Goal: Task Accomplishment & Management: Manage account settings

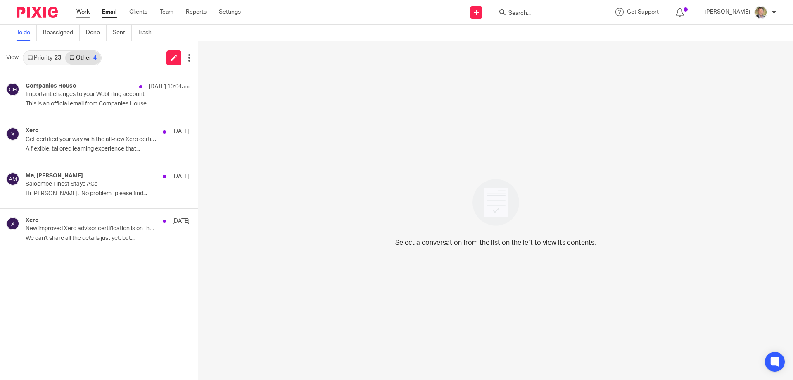
click at [83, 10] on link "Work" at bounding box center [82, 12] width 13 height 8
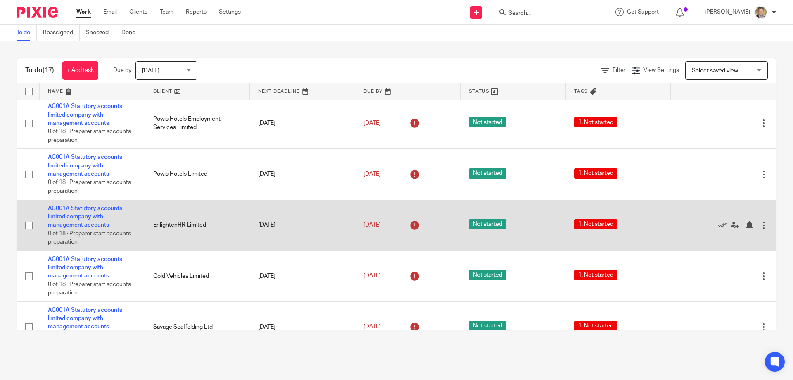
scroll to position [618, 0]
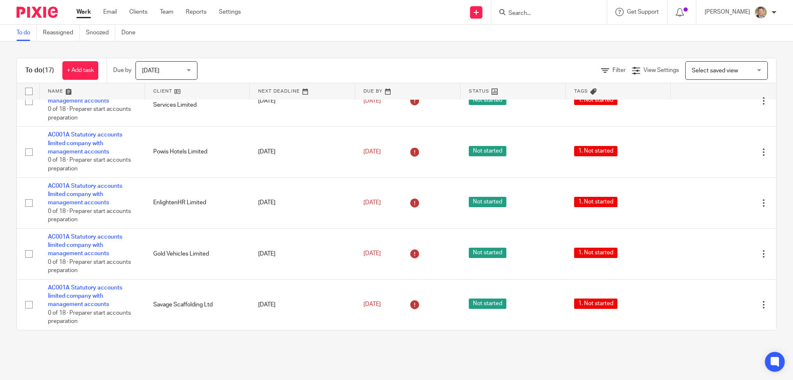
click at [83, 11] on link "Work" at bounding box center [83, 12] width 14 height 8
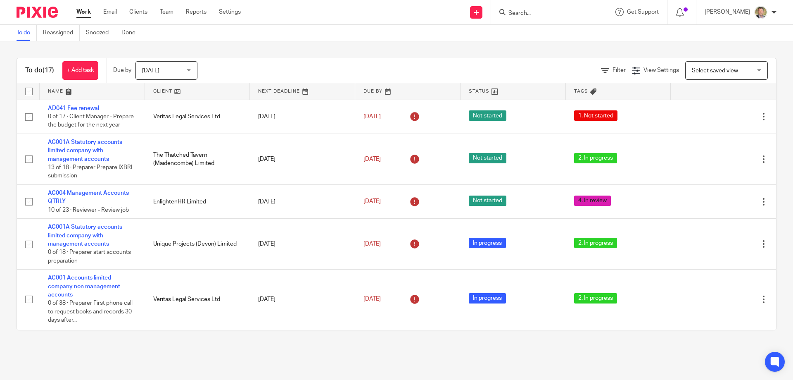
click at [186, 75] on span "Today" at bounding box center [164, 70] width 44 height 17
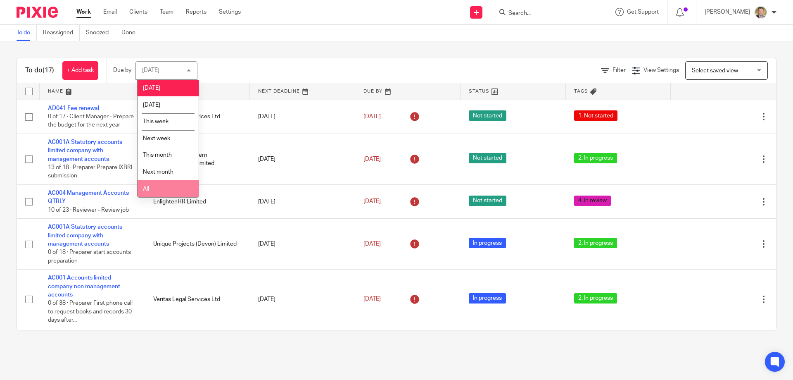
click at [156, 192] on li "All" at bounding box center [168, 188] width 61 height 17
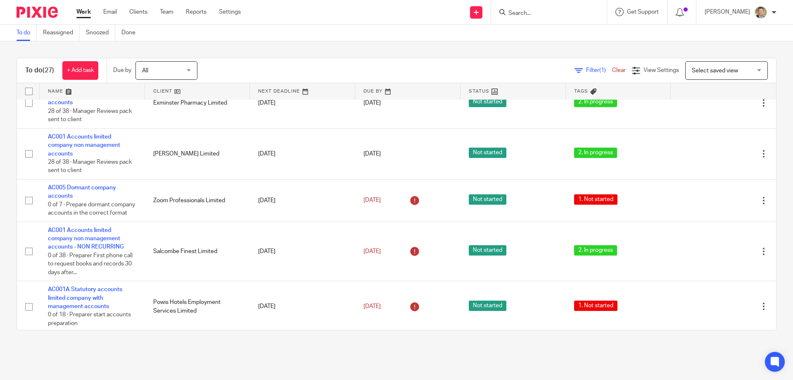
scroll to position [804, 0]
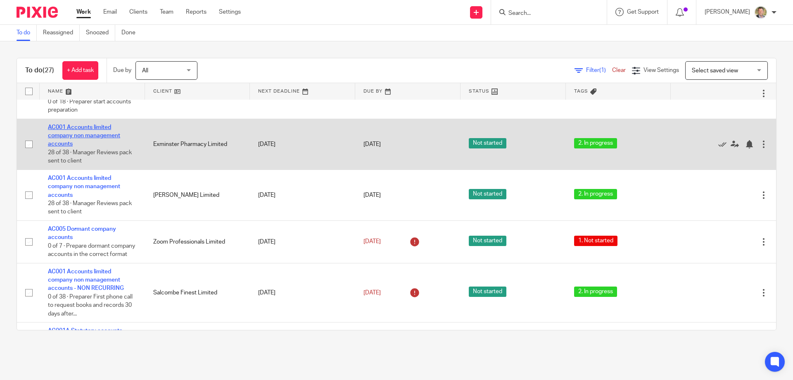
click at [99, 147] on link "AC001 Accounts limited company non management accounts" at bounding box center [84, 135] width 72 height 23
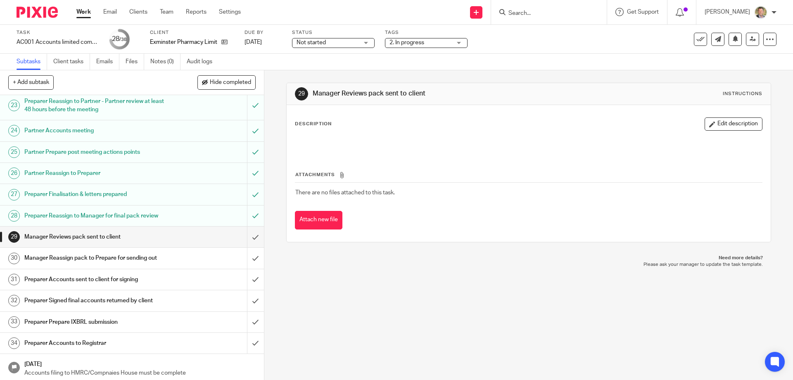
scroll to position [620, 0]
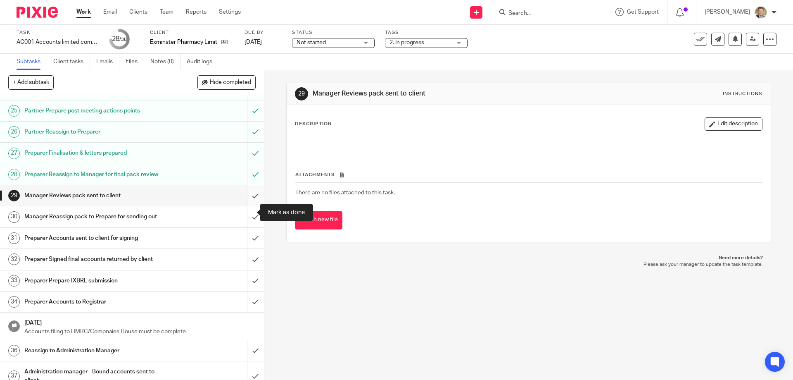
click at [247, 206] on input "submit" at bounding box center [132, 195] width 264 height 21
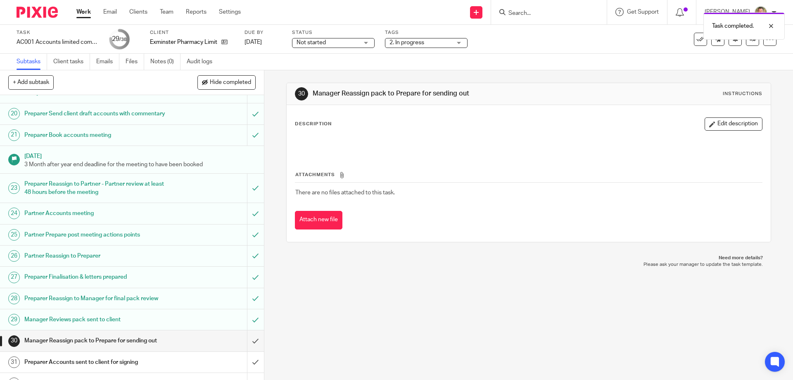
scroll to position [578, 0]
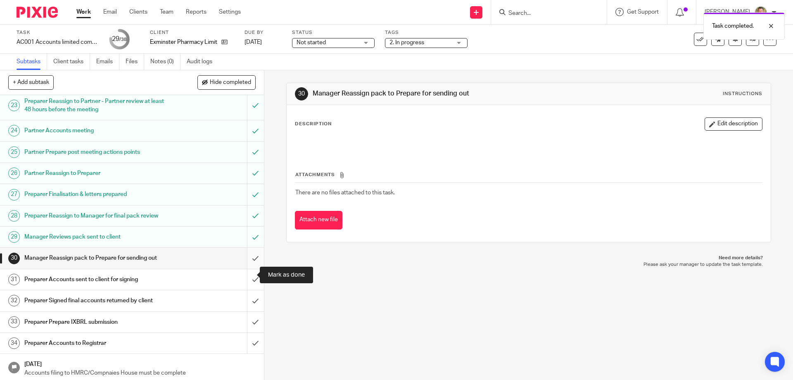
click at [248, 268] on input "submit" at bounding box center [132, 258] width 264 height 21
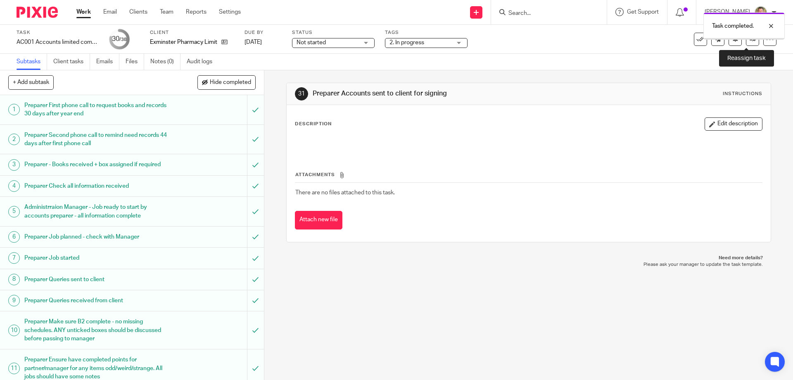
click at [750, 41] on icon at bounding box center [753, 39] width 6 height 6
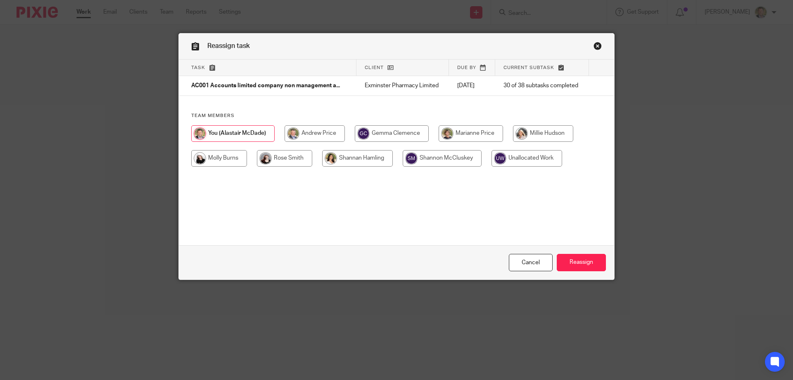
click at [226, 157] on input "radio" at bounding box center [219, 158] width 56 height 17
radio input "true"
click at [577, 263] on input "Reassign" at bounding box center [581, 263] width 49 height 18
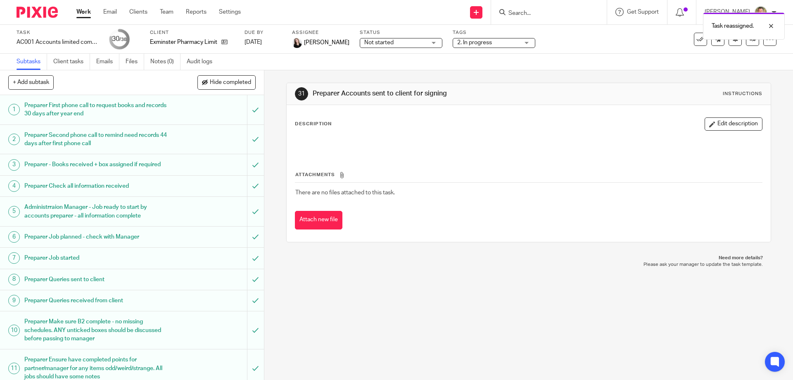
click at [81, 10] on link "Work" at bounding box center [83, 12] width 14 height 8
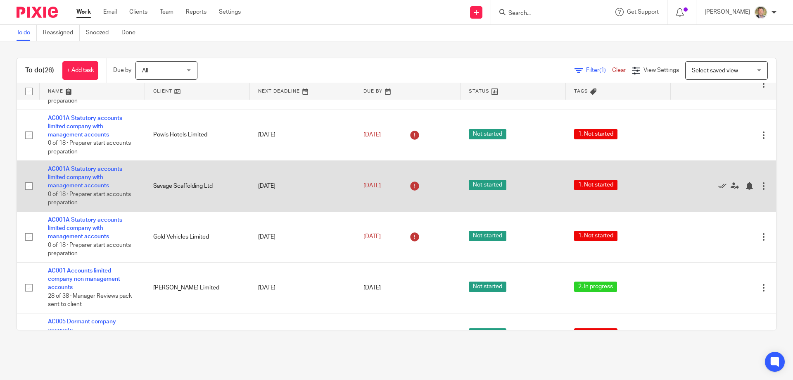
scroll to position [744, 0]
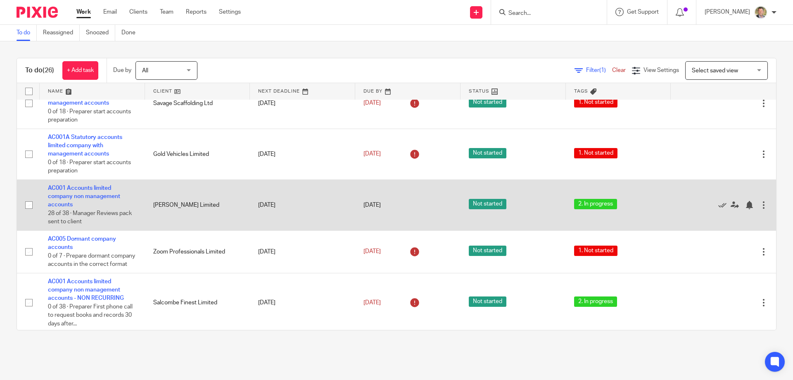
click at [79, 226] on td "AC001 Accounts limited company non management accounts 28 of 38 · Manager Revie…" at bounding box center [92, 204] width 105 height 51
click at [95, 208] on link "AC001 Accounts limited company non management accounts" at bounding box center [84, 196] width 72 height 23
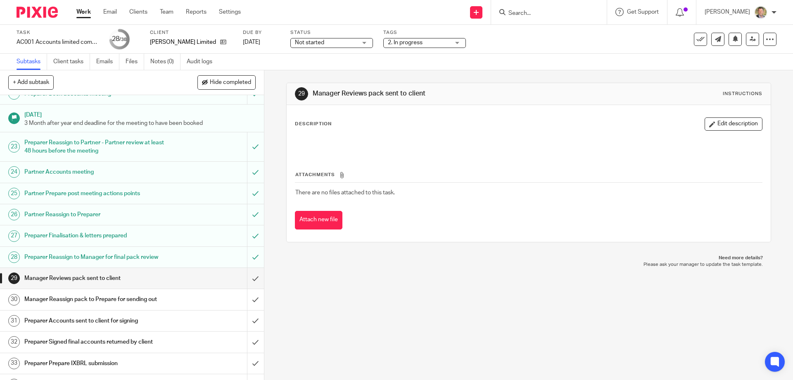
scroll to position [578, 0]
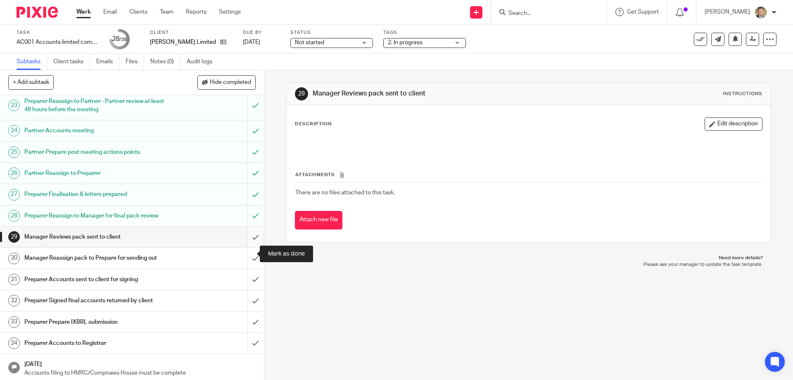
click at [247, 247] on input "submit" at bounding box center [132, 236] width 264 height 21
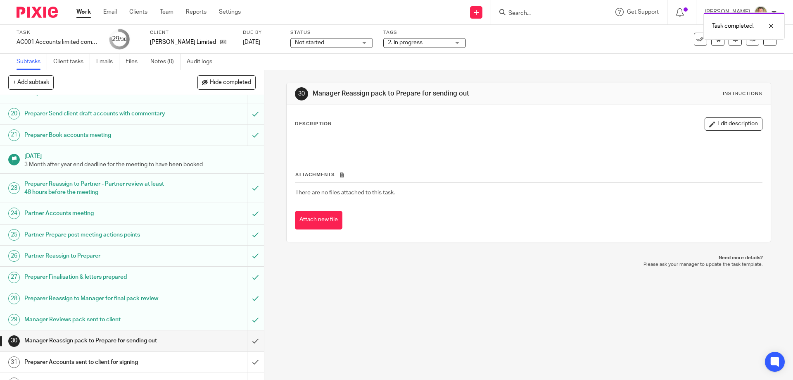
scroll to position [620, 0]
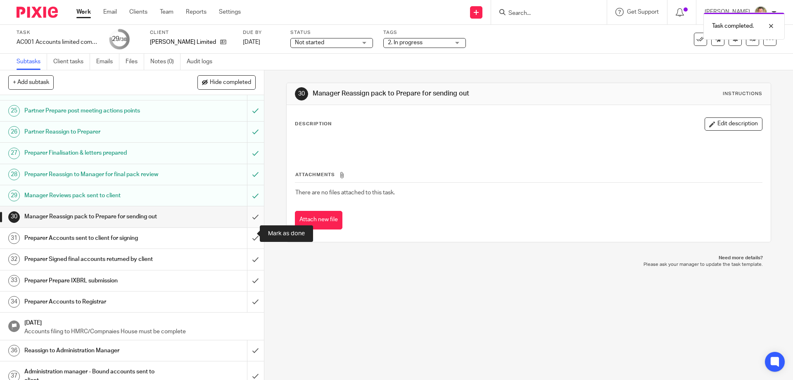
click at [247, 227] on input "submit" at bounding box center [132, 216] width 264 height 21
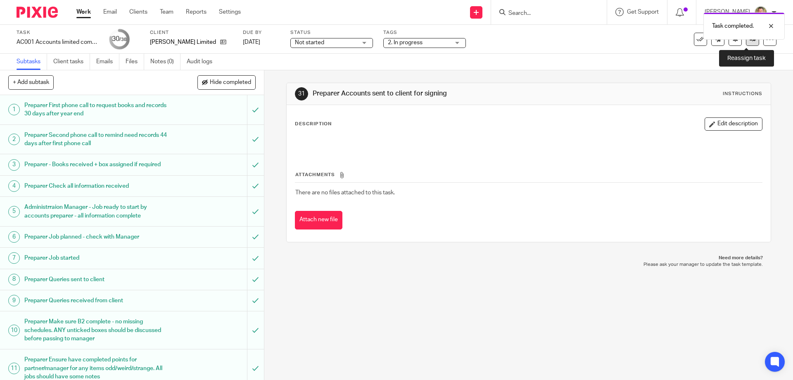
click at [746, 43] on link at bounding box center [752, 39] width 13 height 13
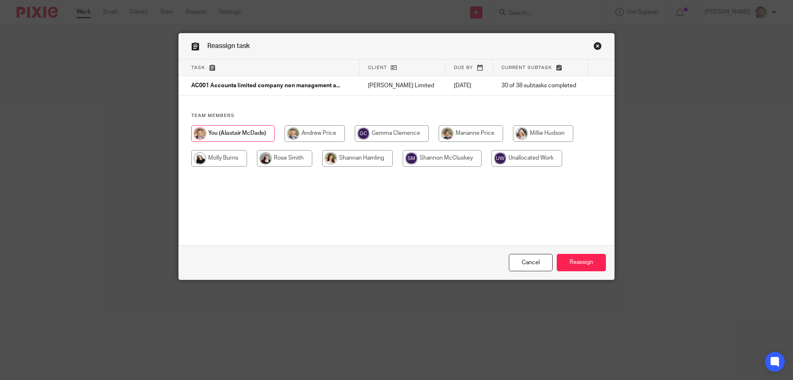
click at [223, 157] on input "radio" at bounding box center [219, 158] width 56 height 17
radio input "true"
click at [577, 262] on input "Reassign" at bounding box center [581, 263] width 49 height 18
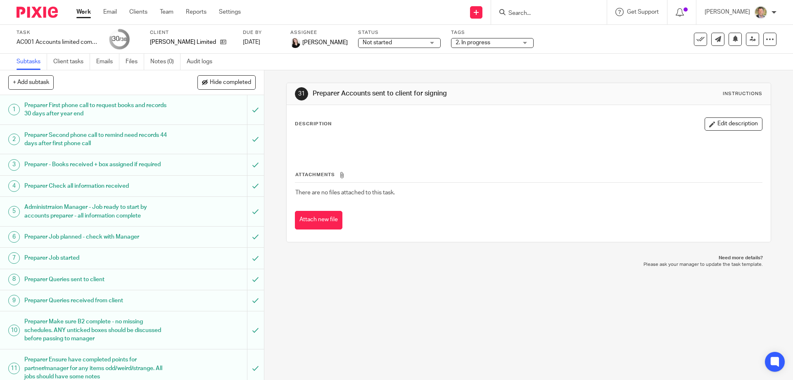
click at [81, 10] on link "Work" at bounding box center [83, 12] width 14 height 8
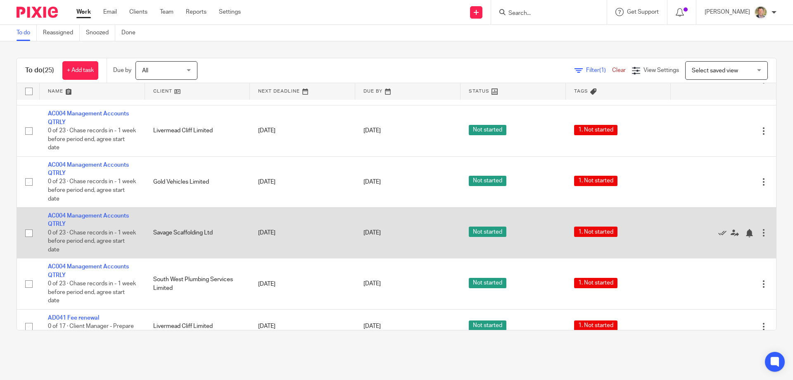
scroll to position [248, 0]
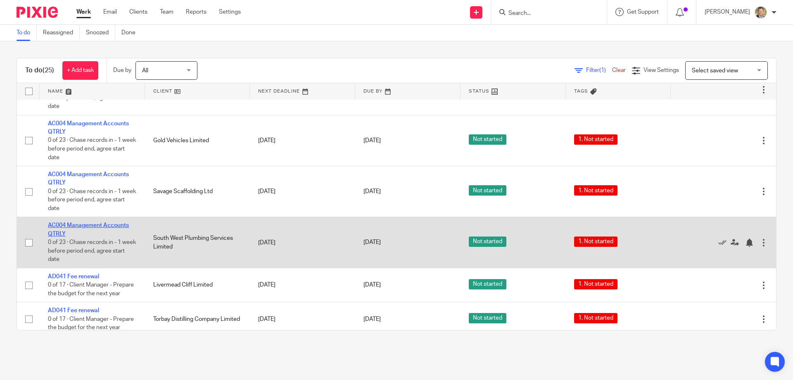
click at [90, 233] on link "AC004 Management Accounts QTRLY" at bounding box center [88, 229] width 81 height 14
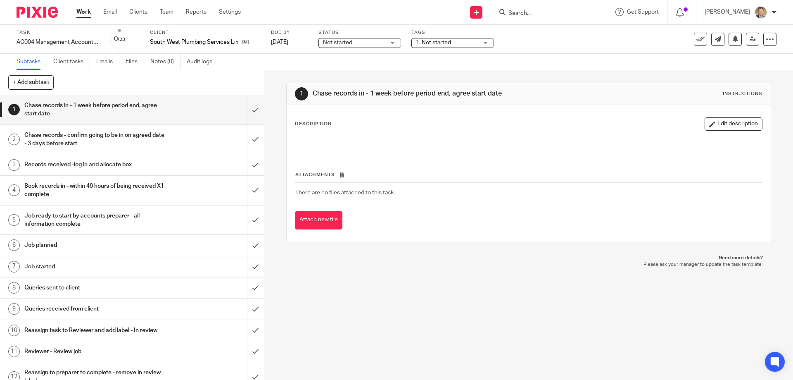
click at [389, 41] on div "Not started Not started" at bounding box center [360, 43] width 83 height 10
click at [364, 74] on li "In progress" at bounding box center [360, 72] width 82 height 17
click at [440, 41] on span "1. Not started" at bounding box center [433, 43] width 35 height 6
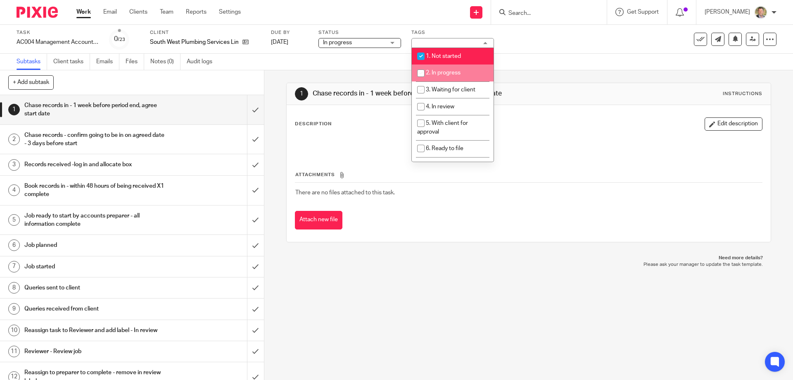
click at [433, 68] on li "2. In progress" at bounding box center [453, 72] width 82 height 17
checkbox input "true"
click at [425, 54] on input "checkbox" at bounding box center [421, 56] width 16 height 16
checkbox input "false"
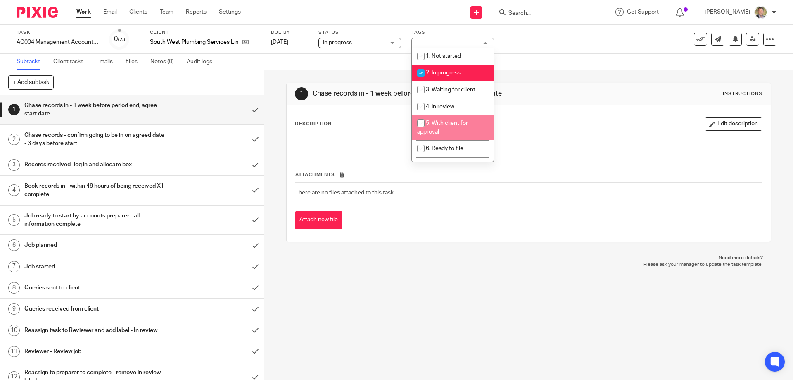
click at [80, 10] on link "Work" at bounding box center [83, 12] width 14 height 8
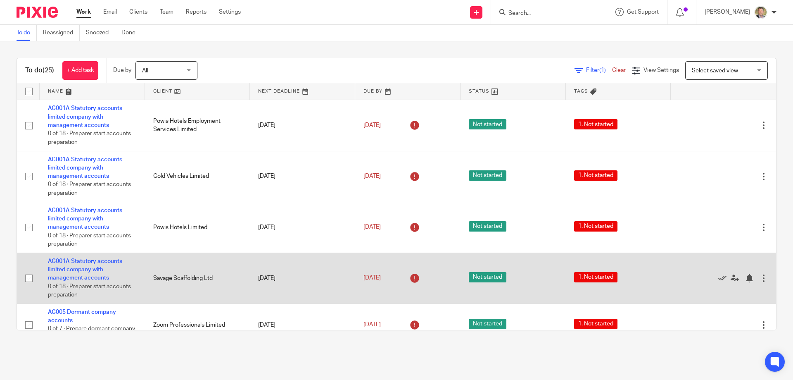
scroll to position [661, 0]
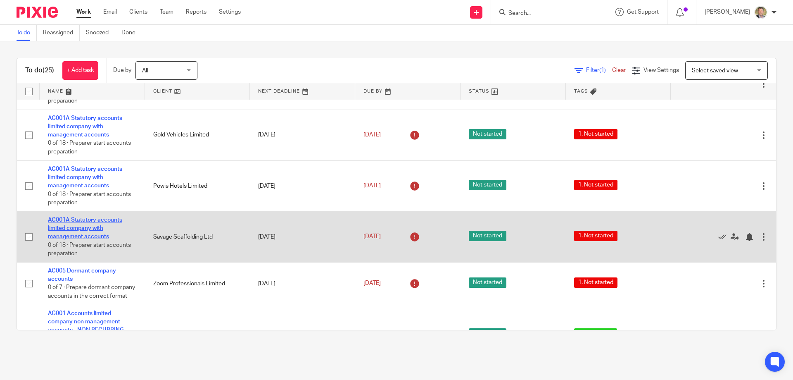
click at [82, 240] on link "AC001A Statutory accounts limited company with management accounts" at bounding box center [85, 228] width 74 height 23
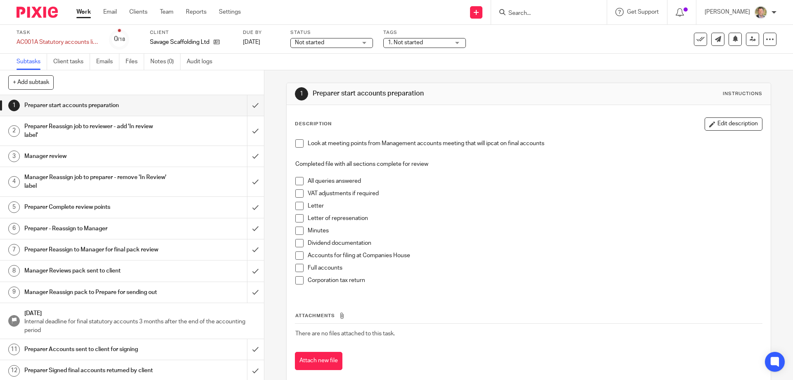
click at [359, 42] on div "Not started Not started" at bounding box center [331, 43] width 83 height 10
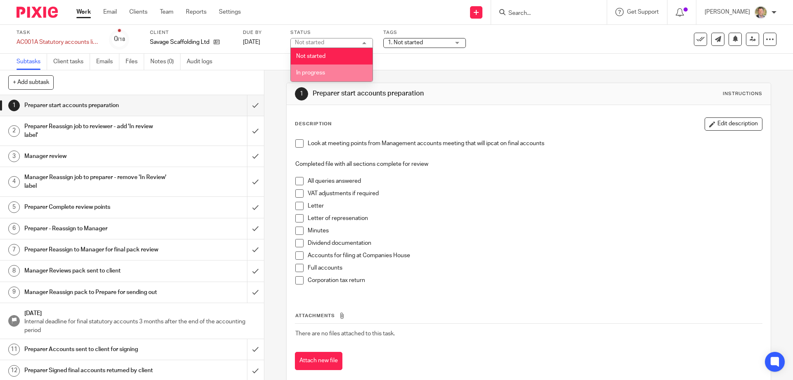
drag, startPoint x: 320, startPoint y: 75, endPoint x: 335, endPoint y: 69, distance: 15.7
click at [321, 74] on span "In progress" at bounding box center [310, 73] width 29 height 6
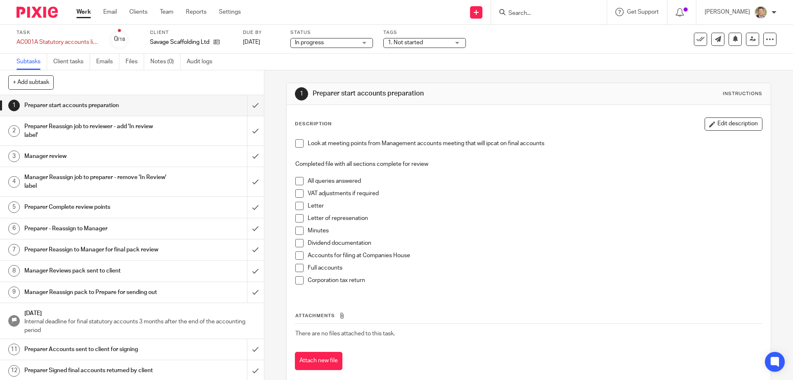
click at [426, 42] on span "1. Not started" at bounding box center [419, 42] width 62 height 9
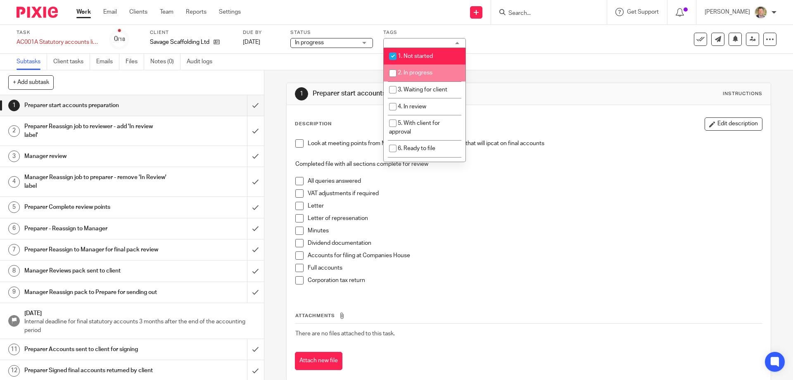
click at [403, 70] on span "2. In progress" at bounding box center [415, 73] width 35 height 6
checkbox input "true"
click at [405, 54] on span "1. Not started" at bounding box center [415, 56] width 35 height 6
checkbox input "false"
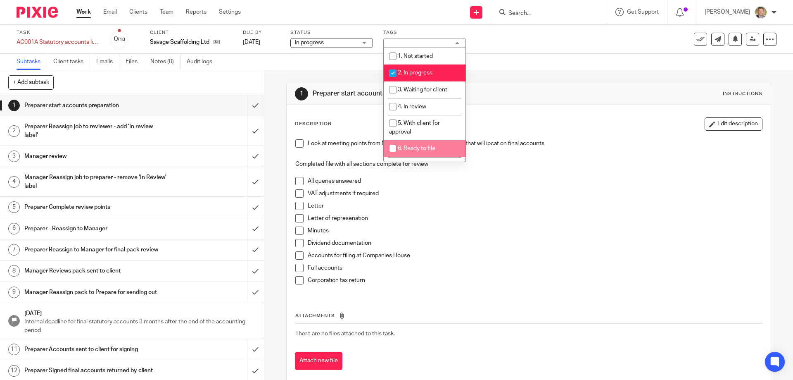
drag, startPoint x: 87, startPoint y: 9, endPoint x: 93, endPoint y: 14, distance: 8.5
click at [88, 10] on link "Work" at bounding box center [83, 12] width 14 height 8
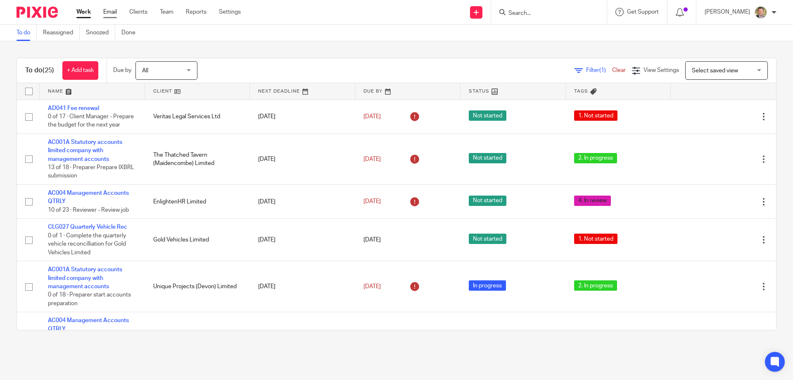
click at [108, 12] on link "Email" at bounding box center [110, 12] width 14 height 8
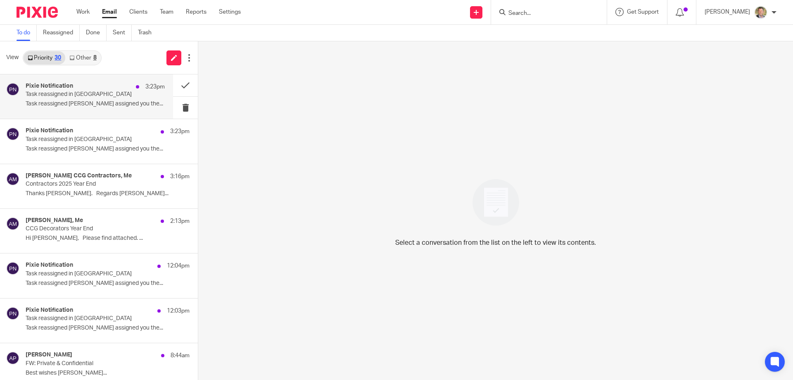
click at [59, 95] on p "Task reassigned in Pixie" at bounding box center [82, 94] width 112 height 7
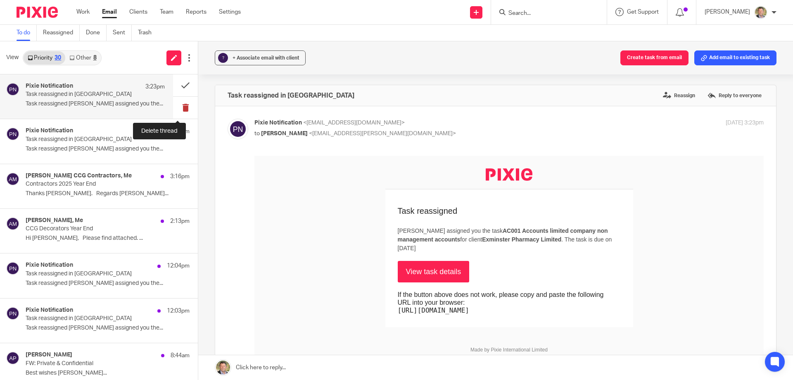
click at [176, 105] on button at bounding box center [185, 108] width 25 height 22
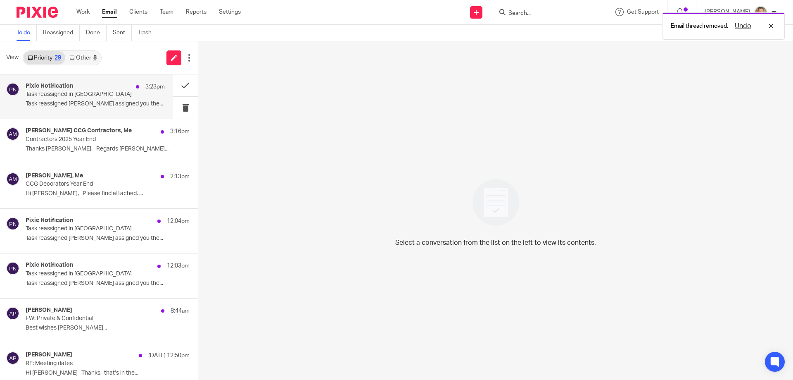
click at [71, 96] on p "Task reassigned in Pixie" at bounding box center [82, 94] width 112 height 7
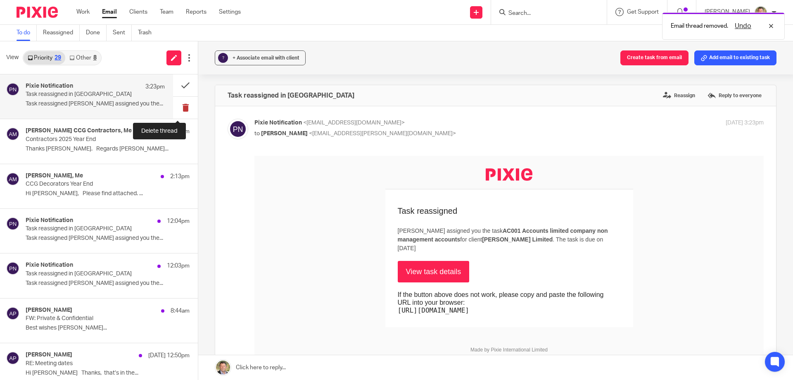
click at [178, 107] on button at bounding box center [185, 108] width 25 height 22
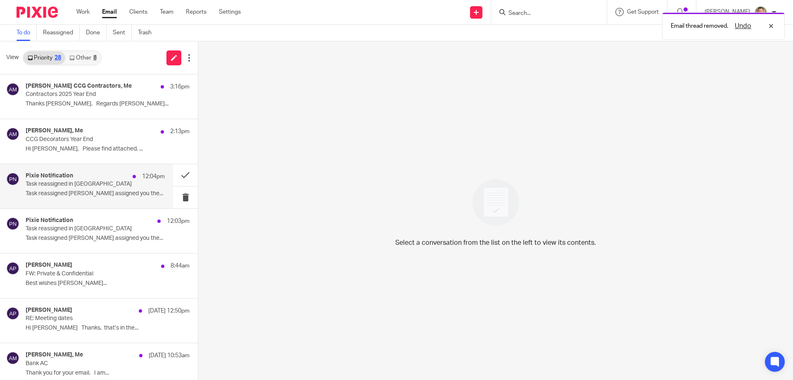
click at [57, 180] on div "Pixie Notification 12:04pm" at bounding box center [95, 176] width 139 height 8
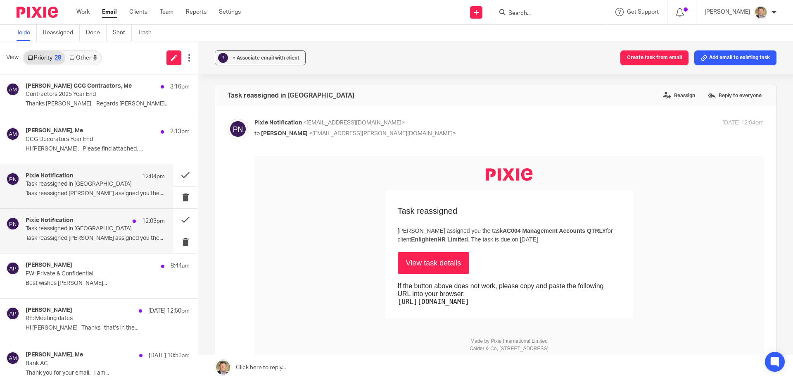
click at [52, 222] on h4 "Pixie Notification" at bounding box center [50, 220] width 48 height 7
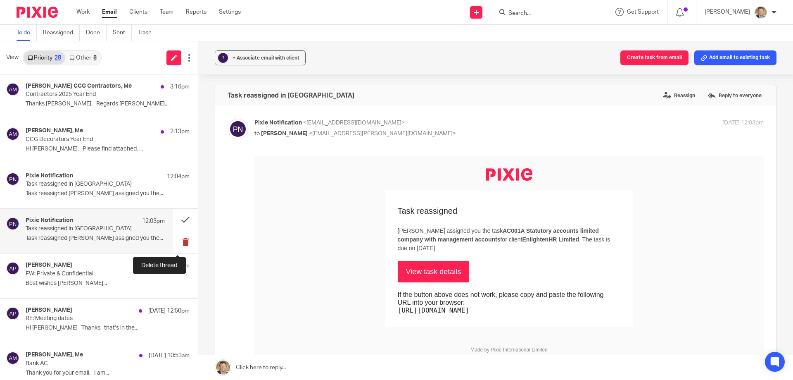
click at [177, 239] on button at bounding box center [185, 242] width 25 height 22
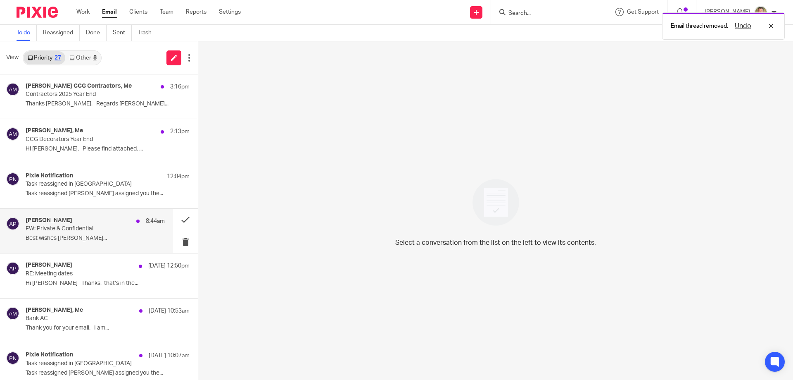
click at [72, 233] on div "Andrew Price 8:44am FW: Private & Confidential Best wishes Andrew..." at bounding box center [95, 231] width 139 height 28
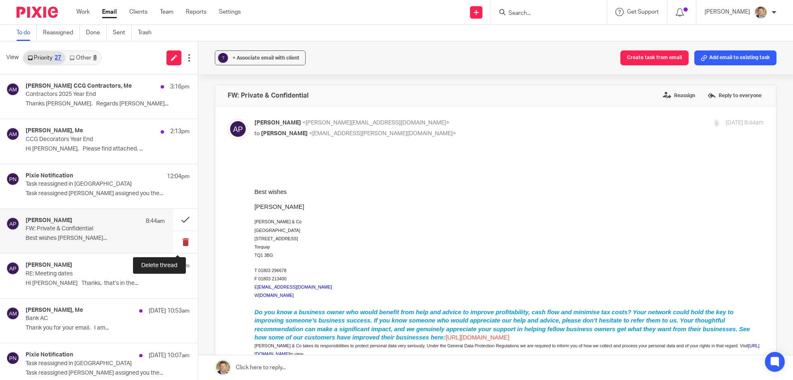
click at [177, 239] on button at bounding box center [185, 242] width 25 height 22
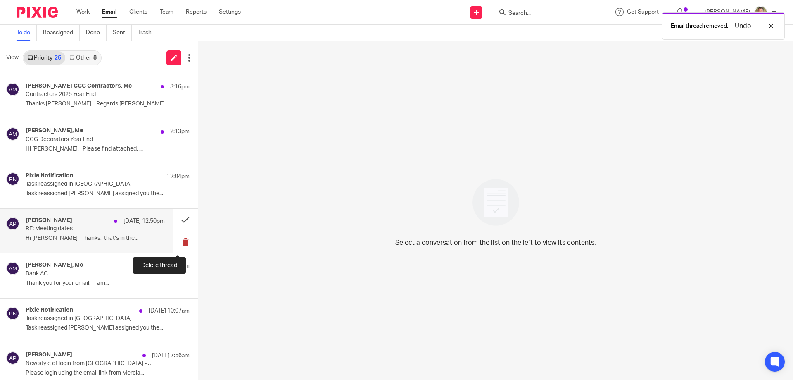
click at [177, 243] on button at bounding box center [185, 242] width 25 height 22
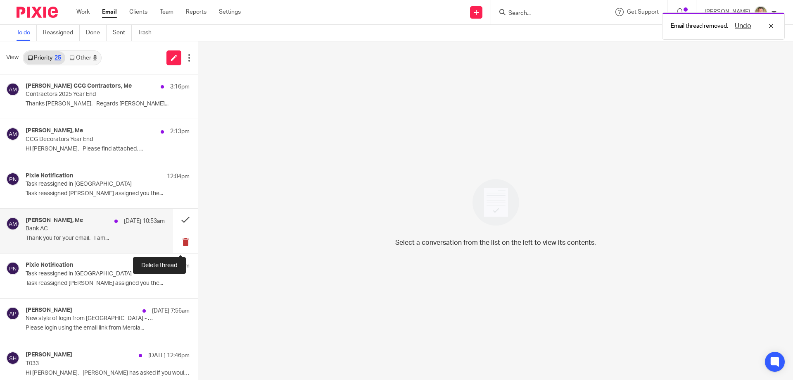
click at [177, 242] on button at bounding box center [185, 242] width 25 height 22
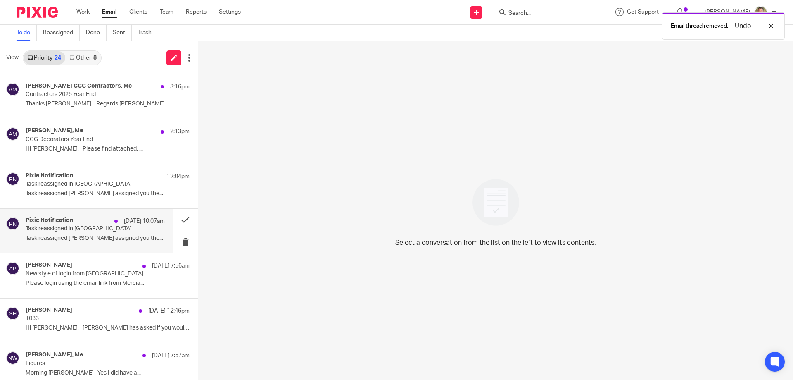
click at [52, 229] on p "Task reassigned in Pixie" at bounding box center [82, 228] width 112 height 7
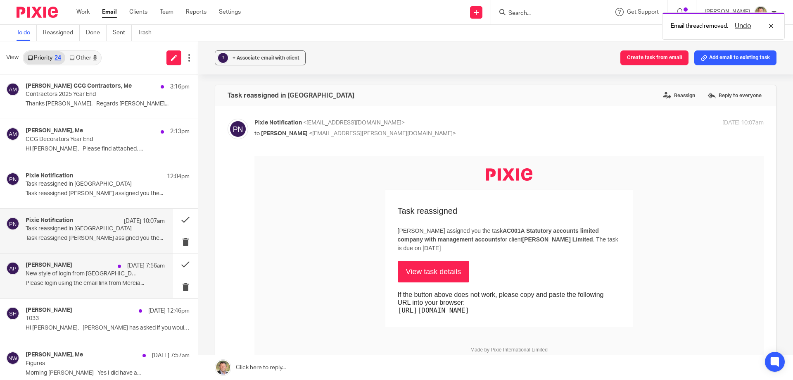
click at [43, 272] on p "New style of login from Mercia - Okta" at bounding box center [82, 273] width 112 height 7
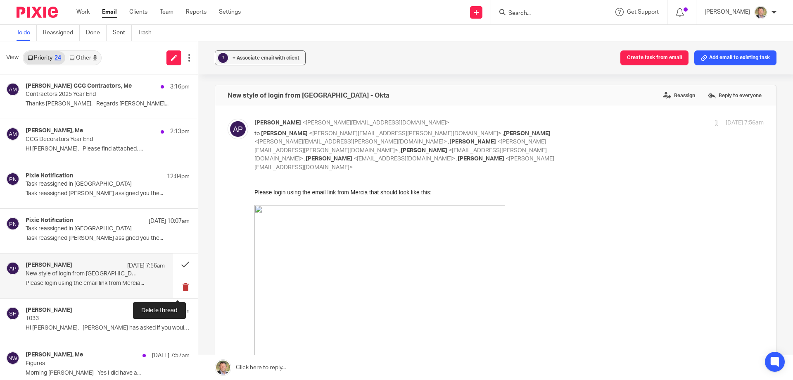
click at [177, 286] on button at bounding box center [185, 287] width 25 height 22
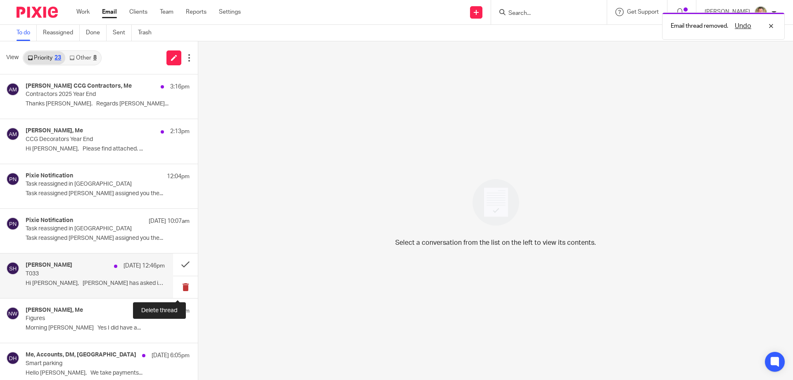
click at [176, 286] on button at bounding box center [185, 287] width 25 height 22
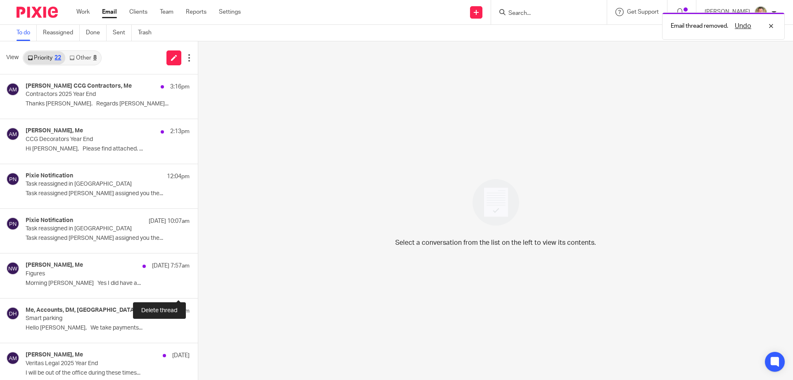
click at [198, 286] on button at bounding box center [201, 287] width 7 height 22
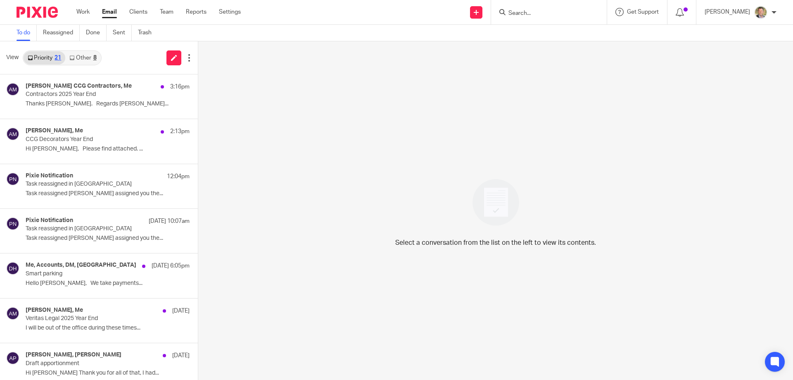
click at [84, 58] on link "Other 8" at bounding box center [82, 57] width 35 height 13
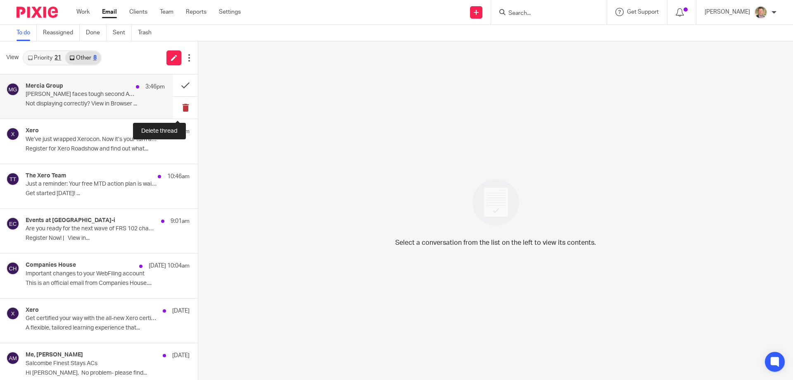
click at [179, 107] on button at bounding box center [185, 108] width 25 height 22
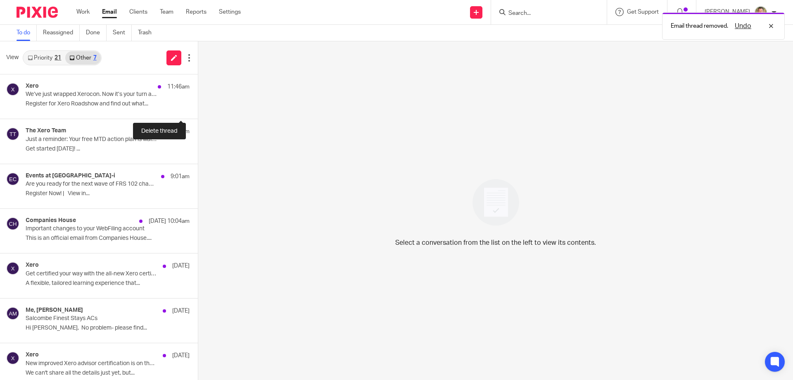
click at [198, 107] on button at bounding box center [201, 108] width 7 height 22
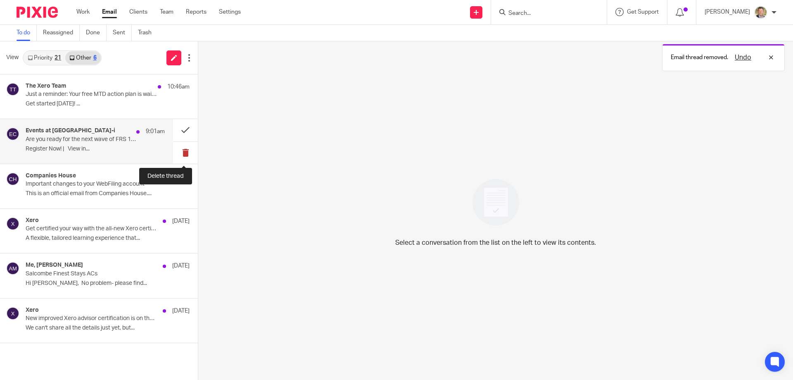
click at [185, 152] on button at bounding box center [185, 153] width 25 height 22
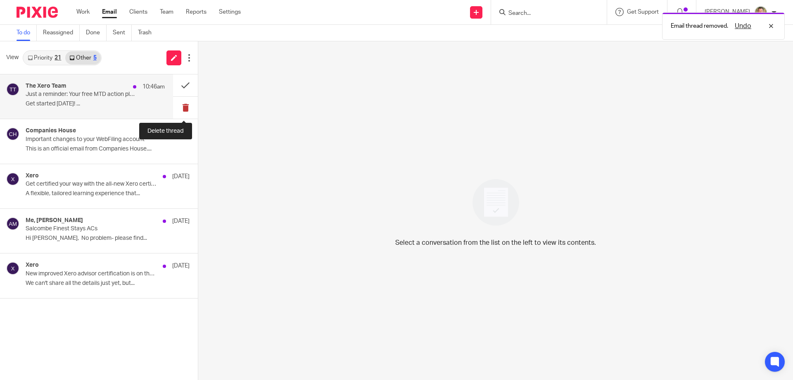
click at [184, 107] on button at bounding box center [185, 108] width 25 height 22
